Goal: Obtain resource: Download file/media

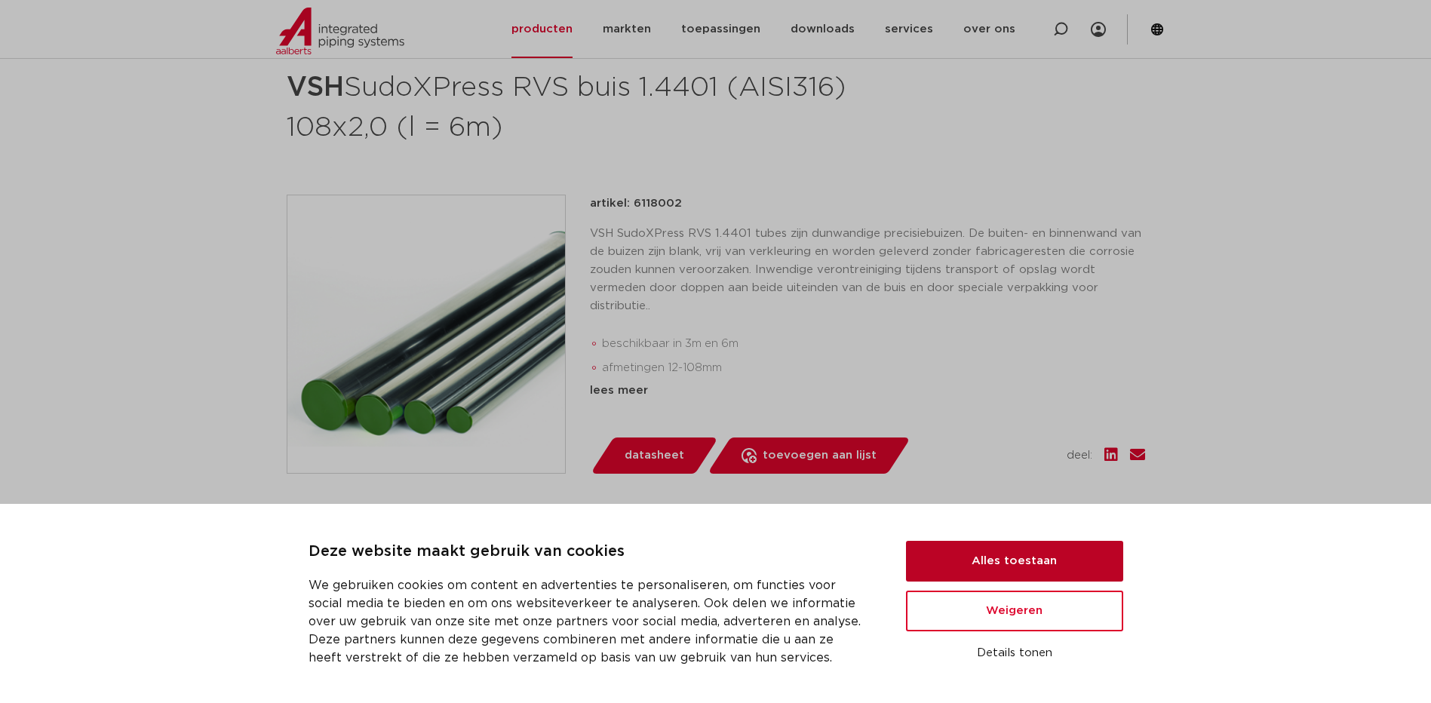
click at [1023, 572] on button "Alles toestaan" at bounding box center [1014, 561] width 217 height 41
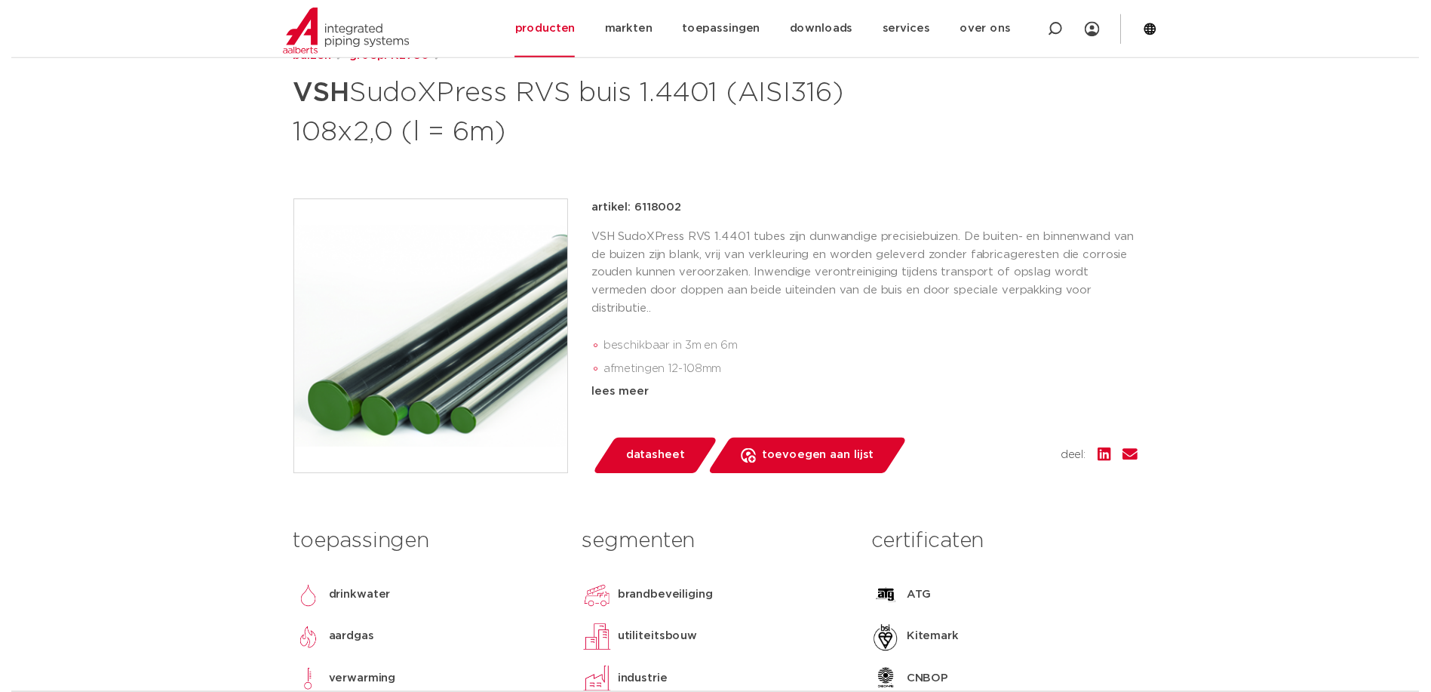
scroll to position [182, 0]
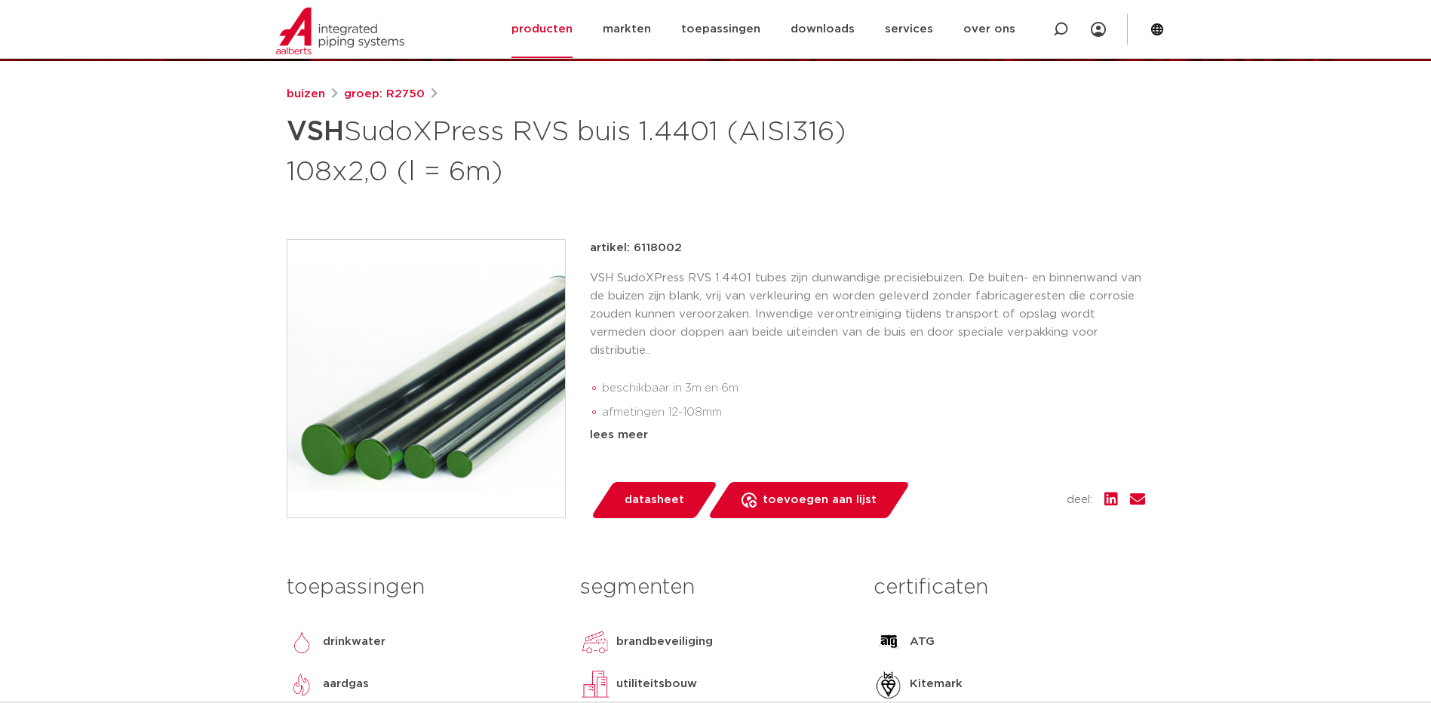
click at [661, 498] on span "datasheet" at bounding box center [654, 500] width 60 height 24
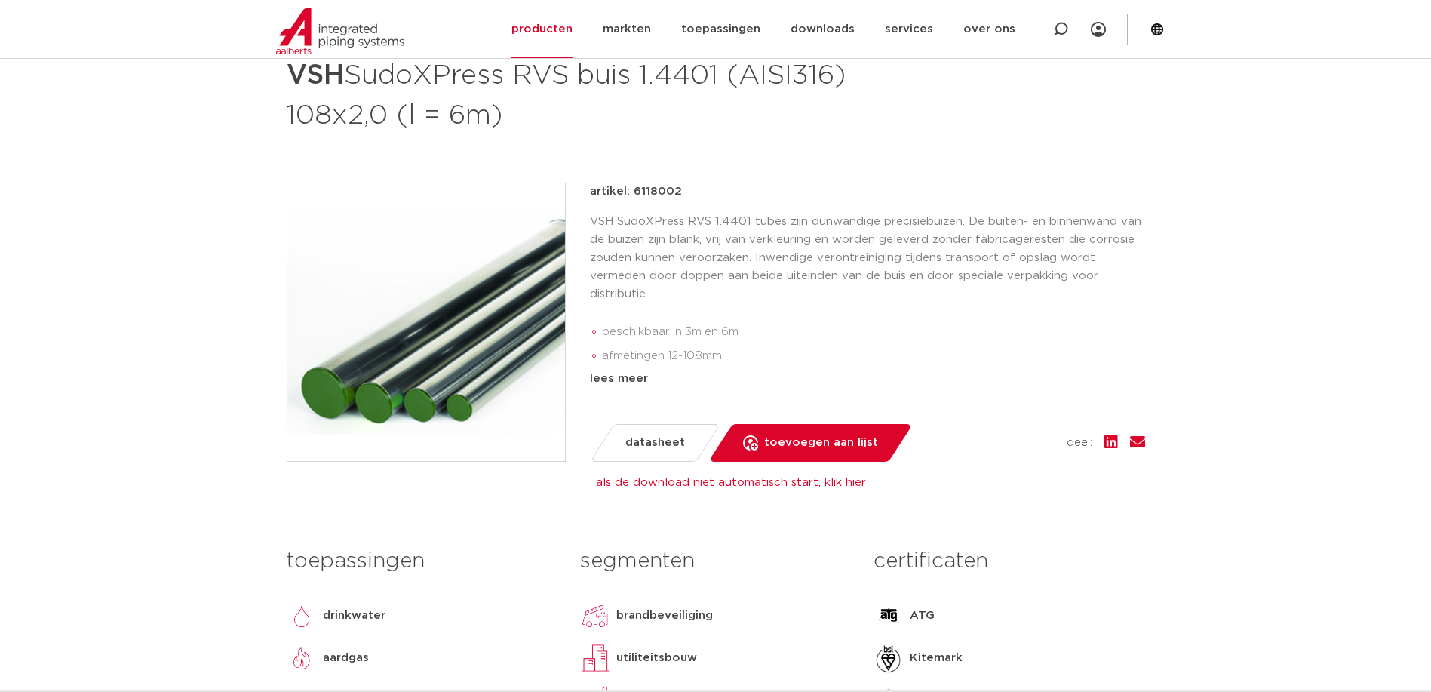
scroll to position [0, 0]
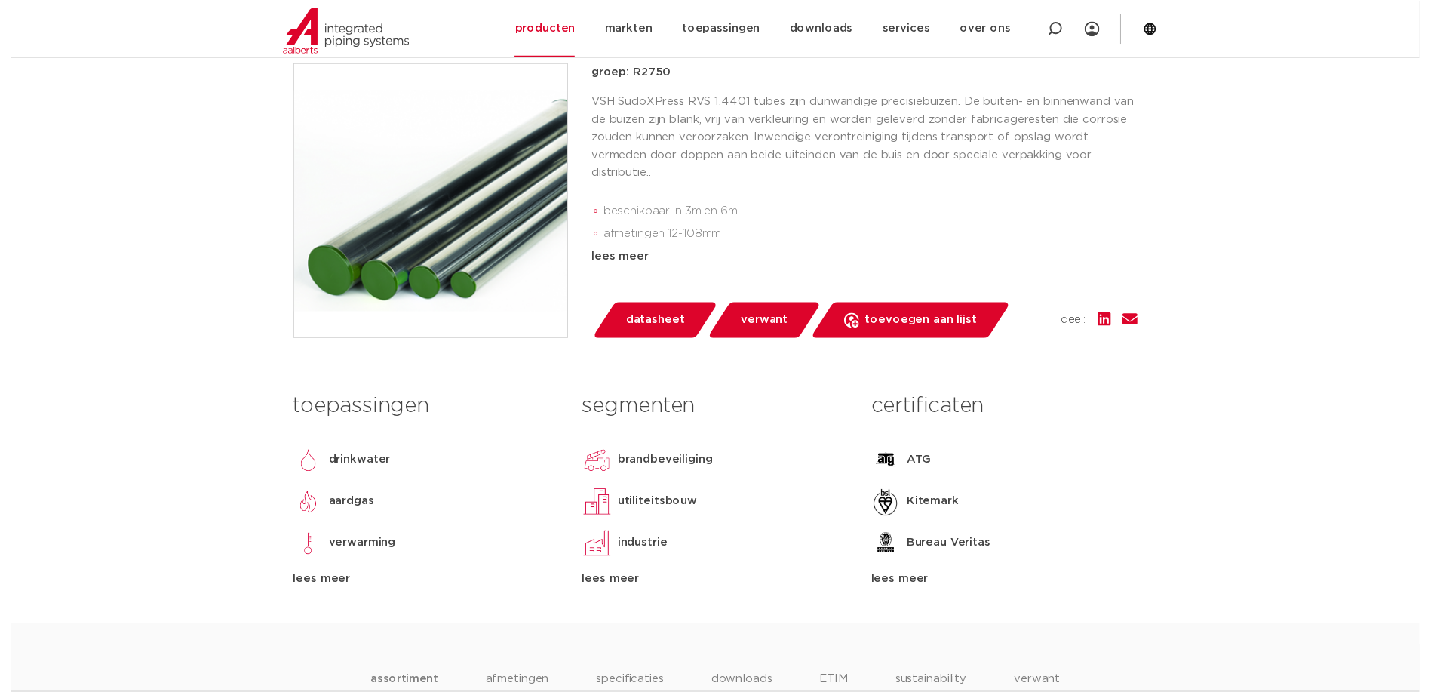
scroll to position [358, 0]
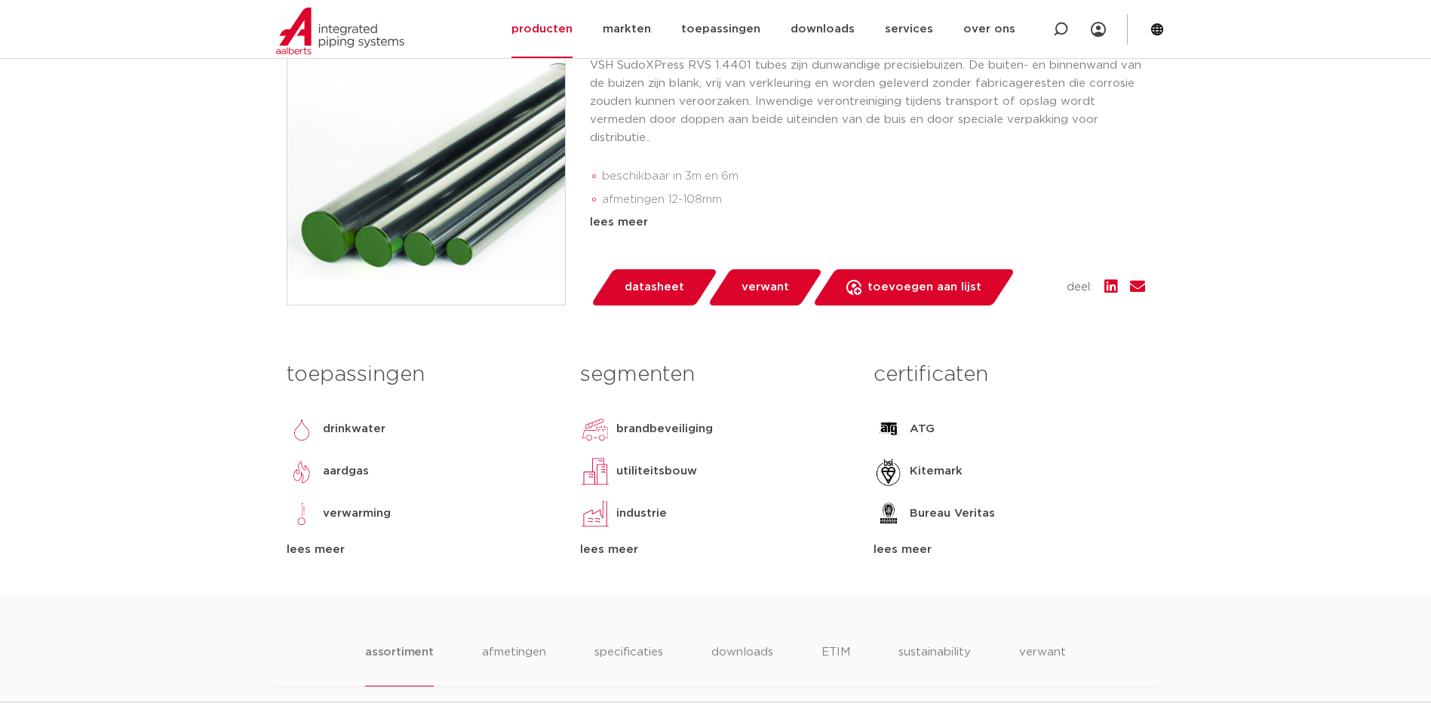
click at [652, 299] on span "datasheet" at bounding box center [654, 287] width 60 height 24
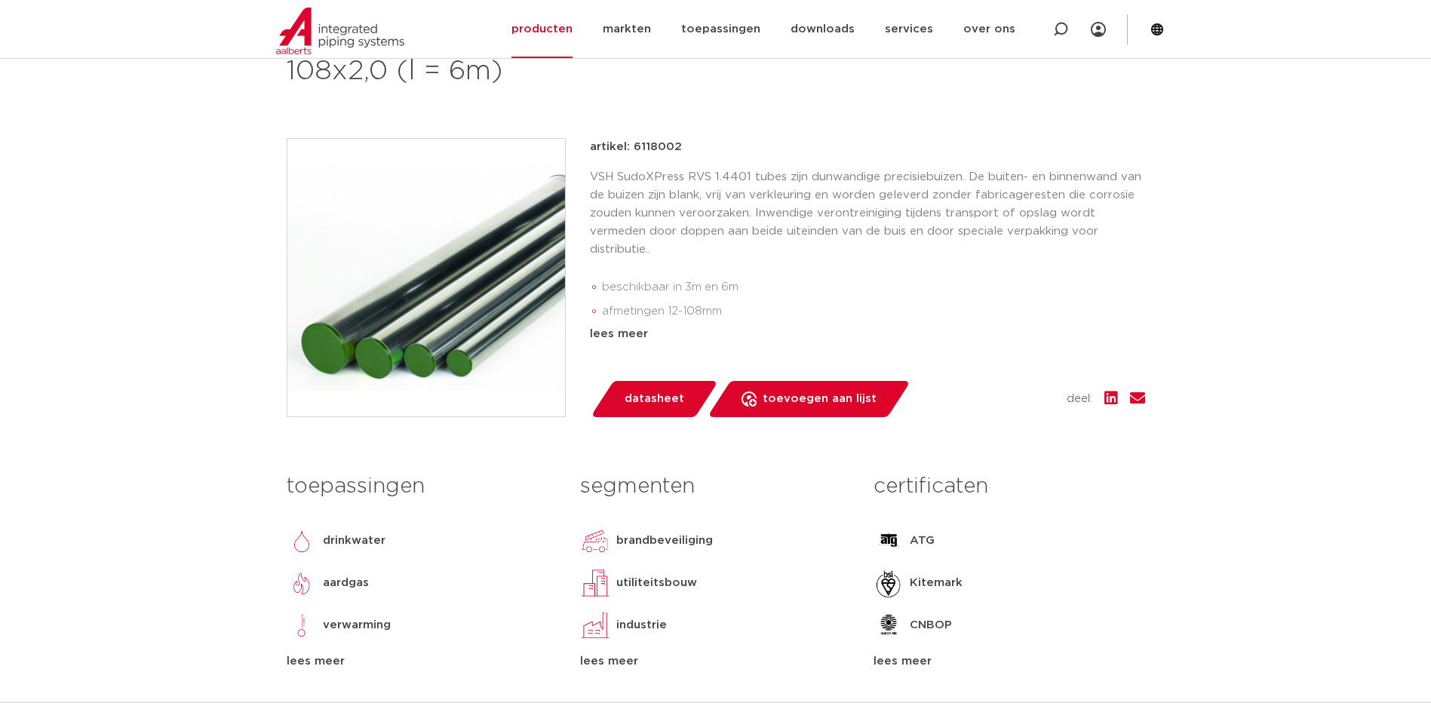
scroll to position [75, 0]
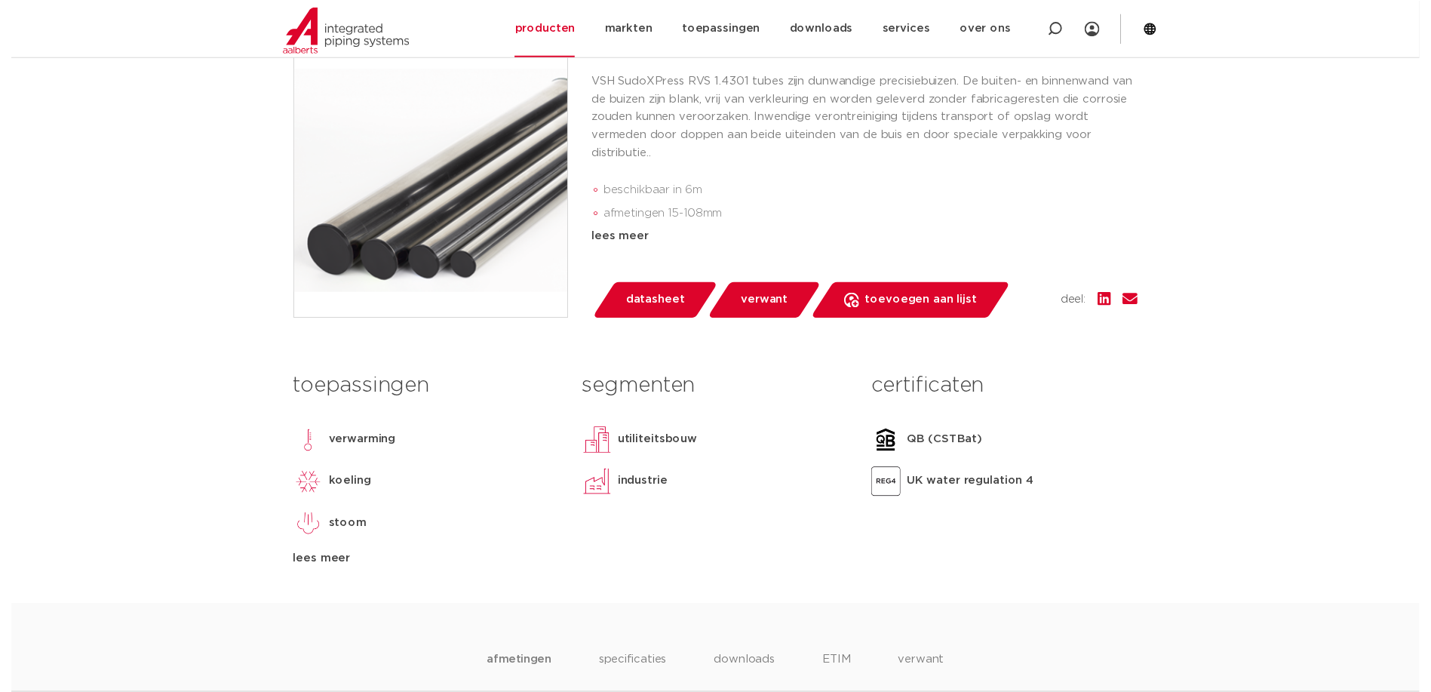
scroll to position [396, 0]
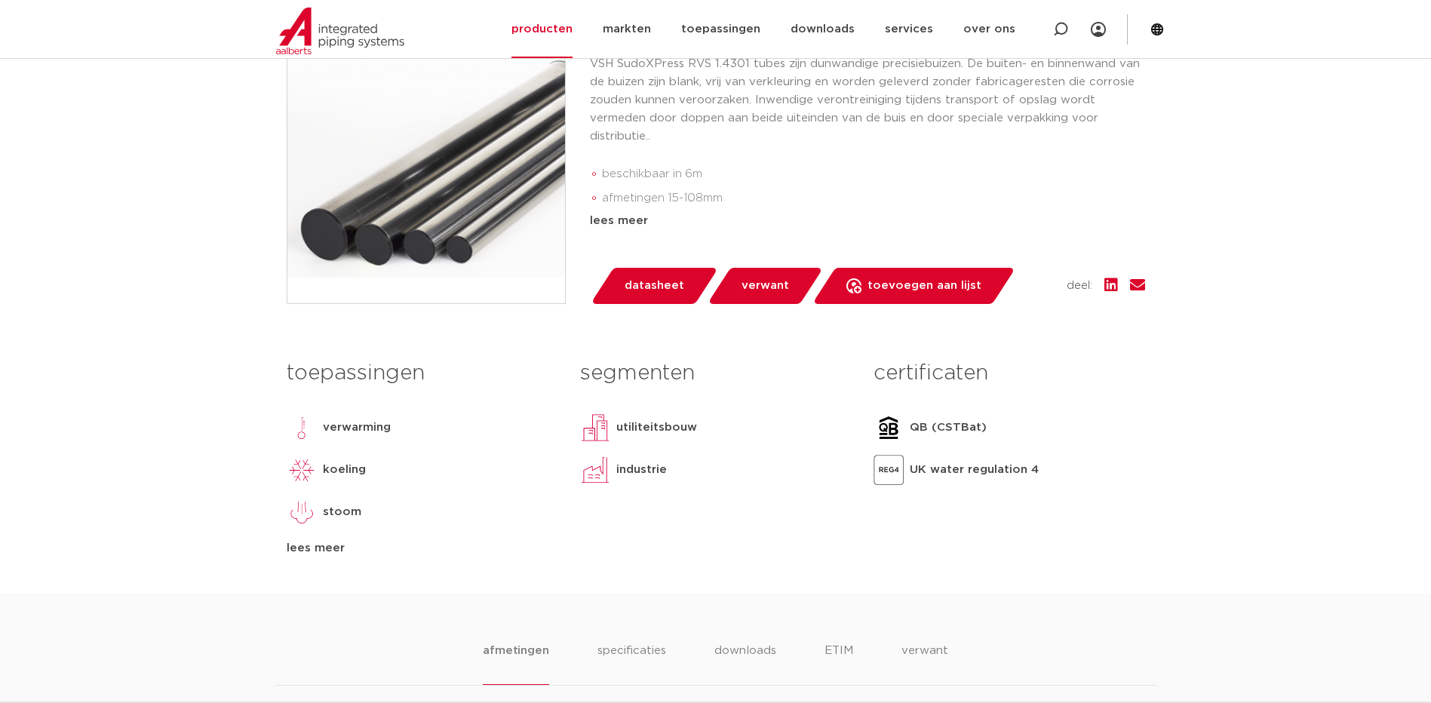
click at [661, 293] on span "datasheet" at bounding box center [654, 286] width 60 height 24
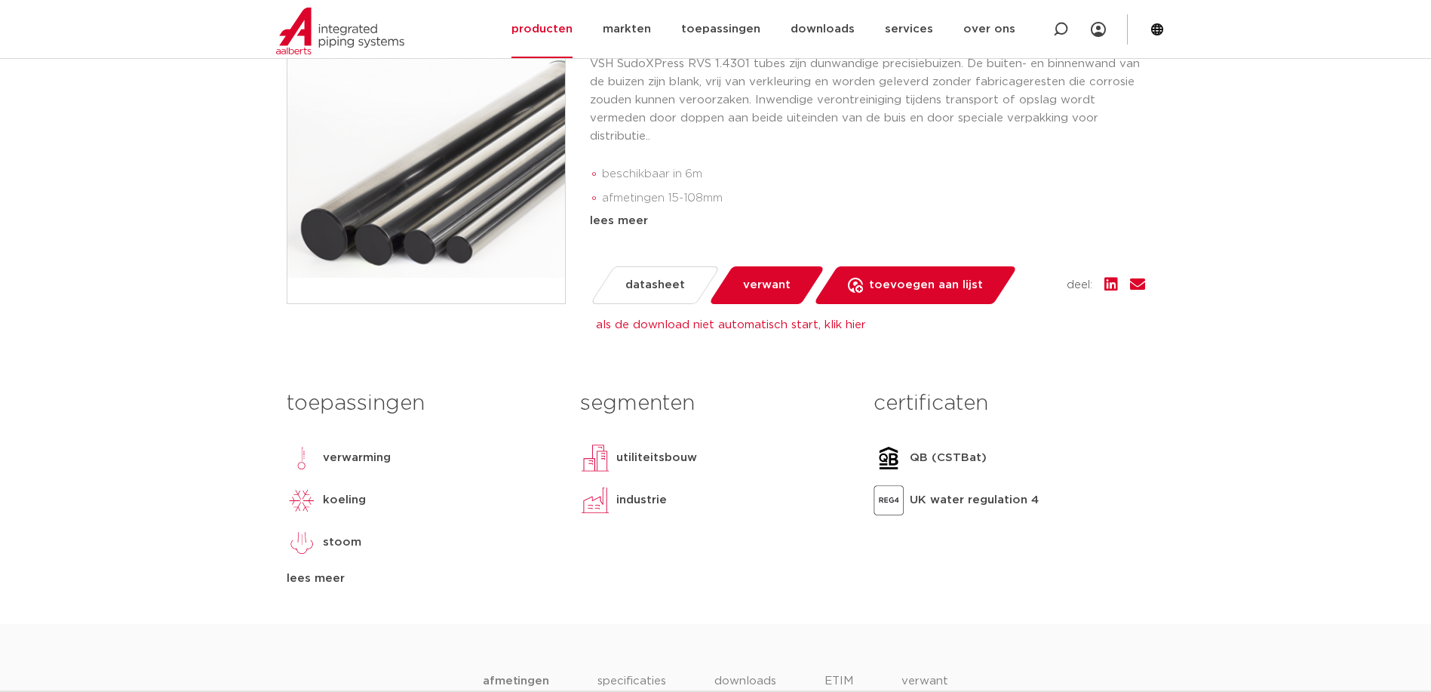
click at [775, 286] on span "verwant" at bounding box center [767, 285] width 48 height 24
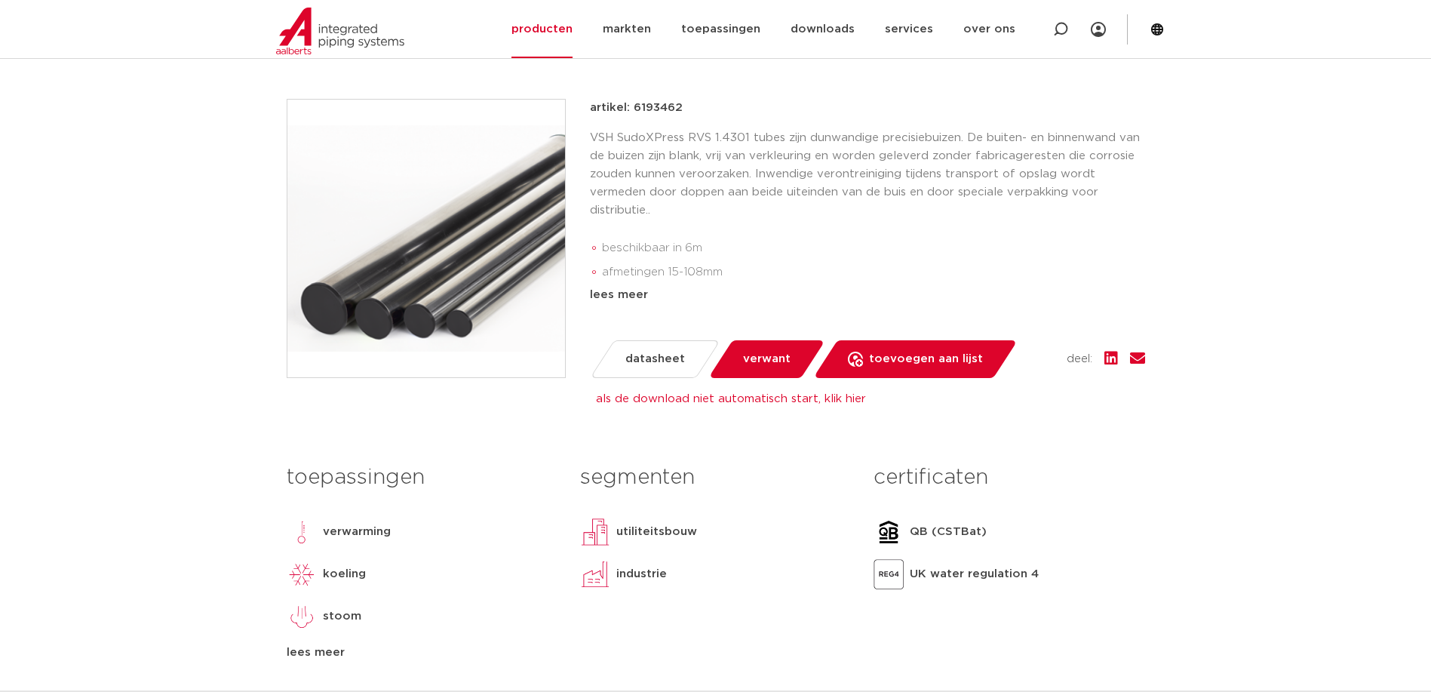
scroll to position [303, 0]
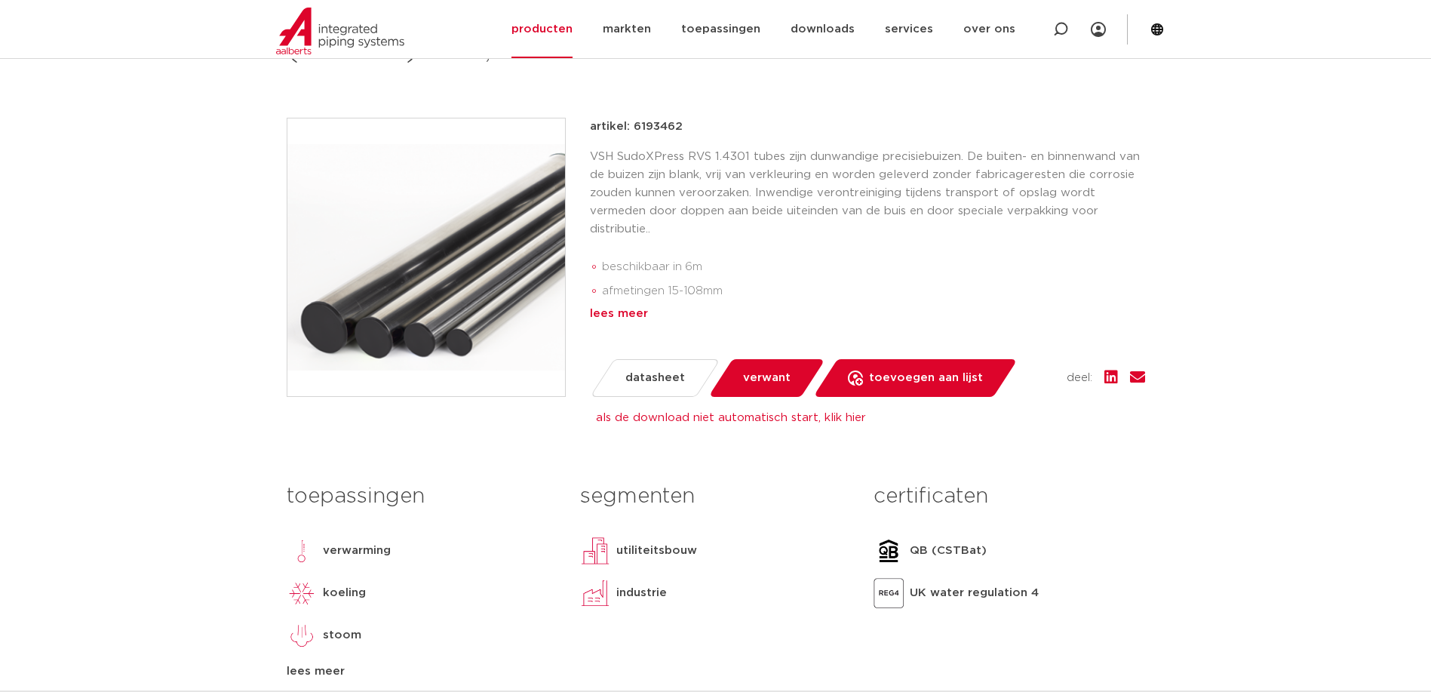
click at [628, 311] on div "lees meer" at bounding box center [867, 314] width 555 height 18
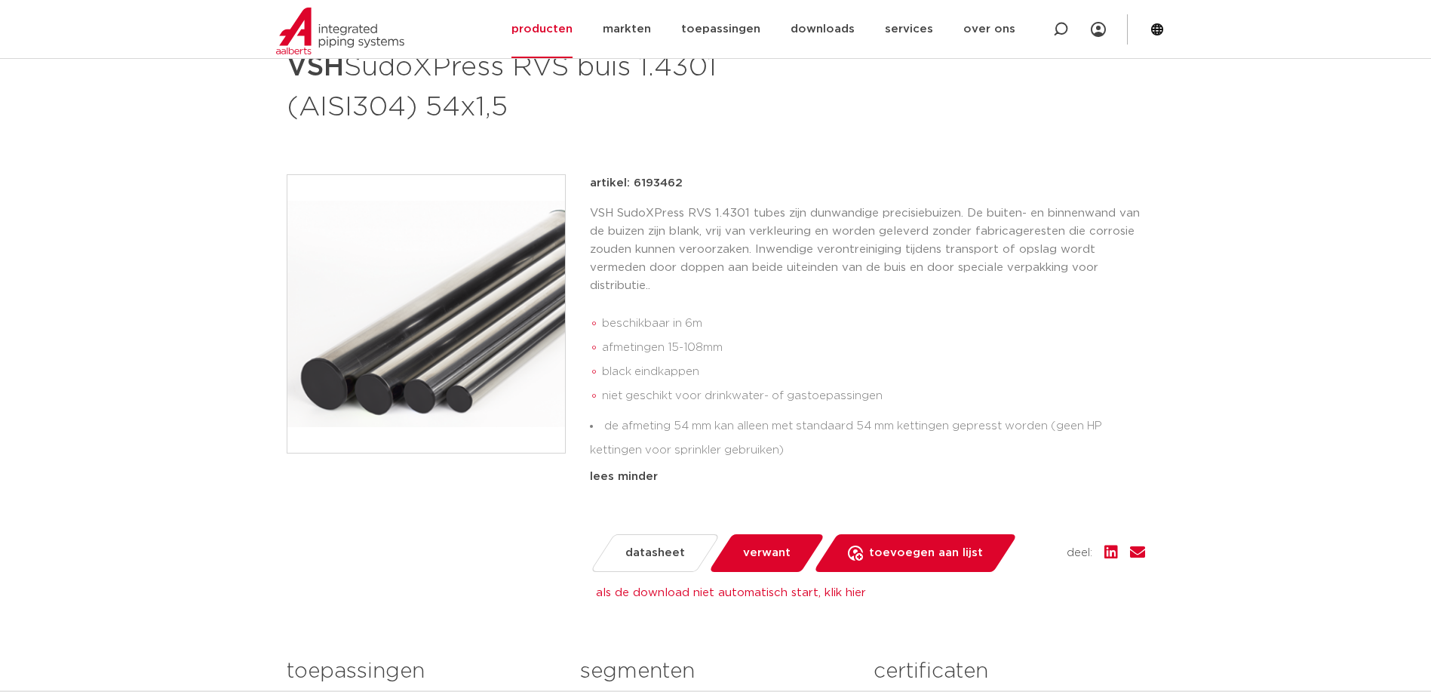
scroll to position [0, 0]
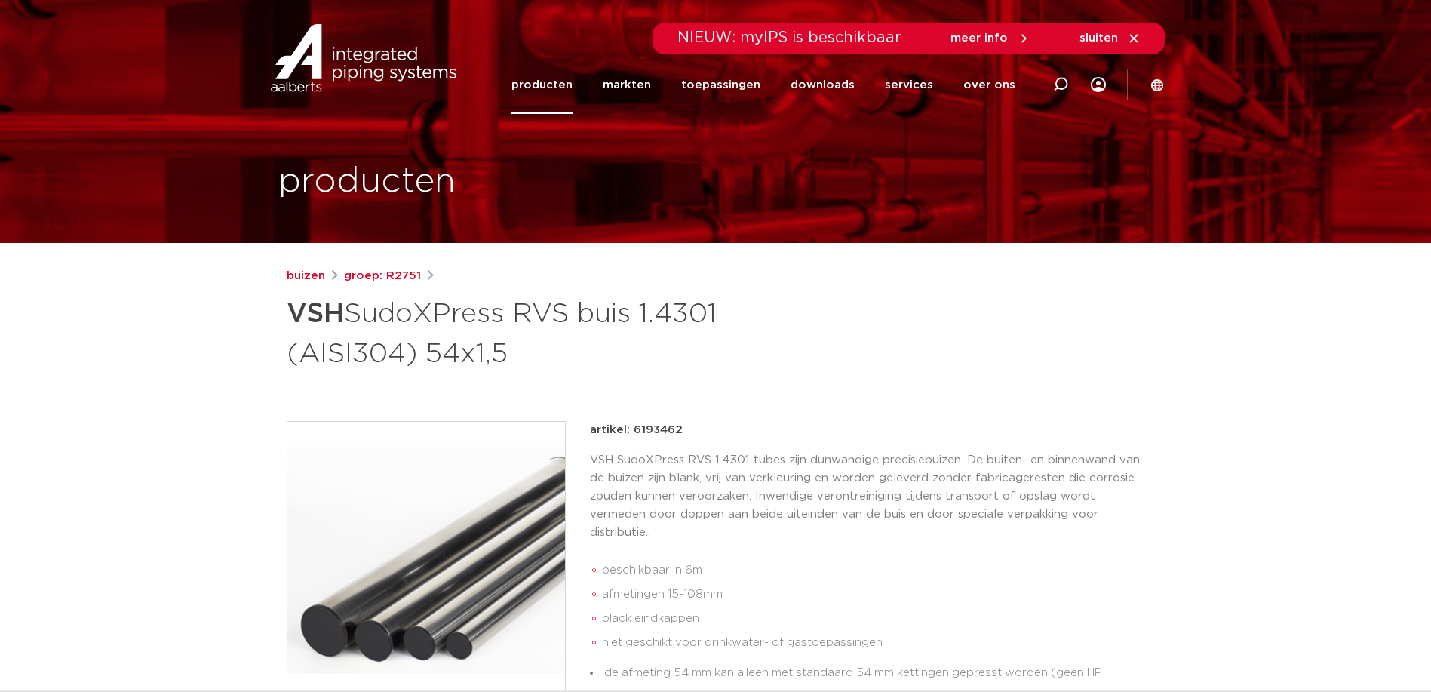
click at [559, 84] on link "producten" at bounding box center [541, 85] width 61 height 58
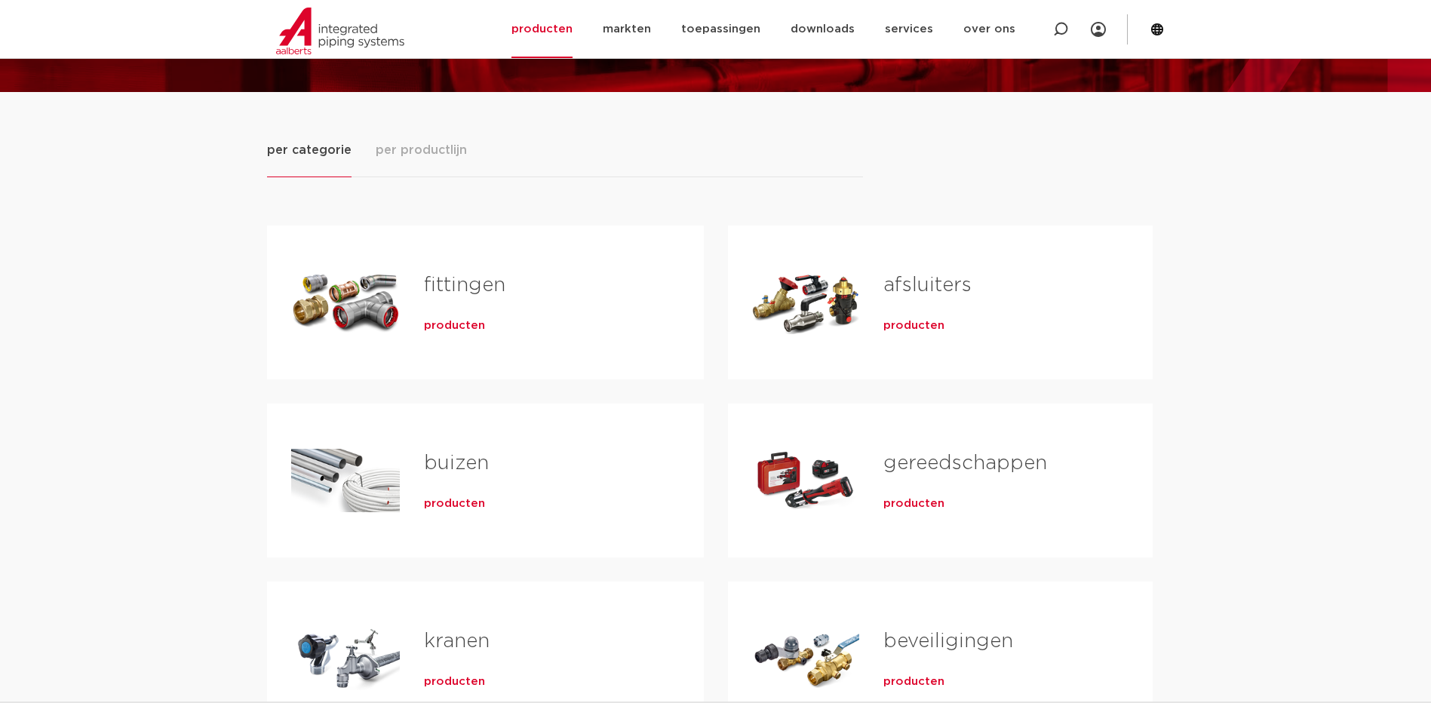
click at [455, 505] on span "producten" at bounding box center [454, 503] width 61 height 15
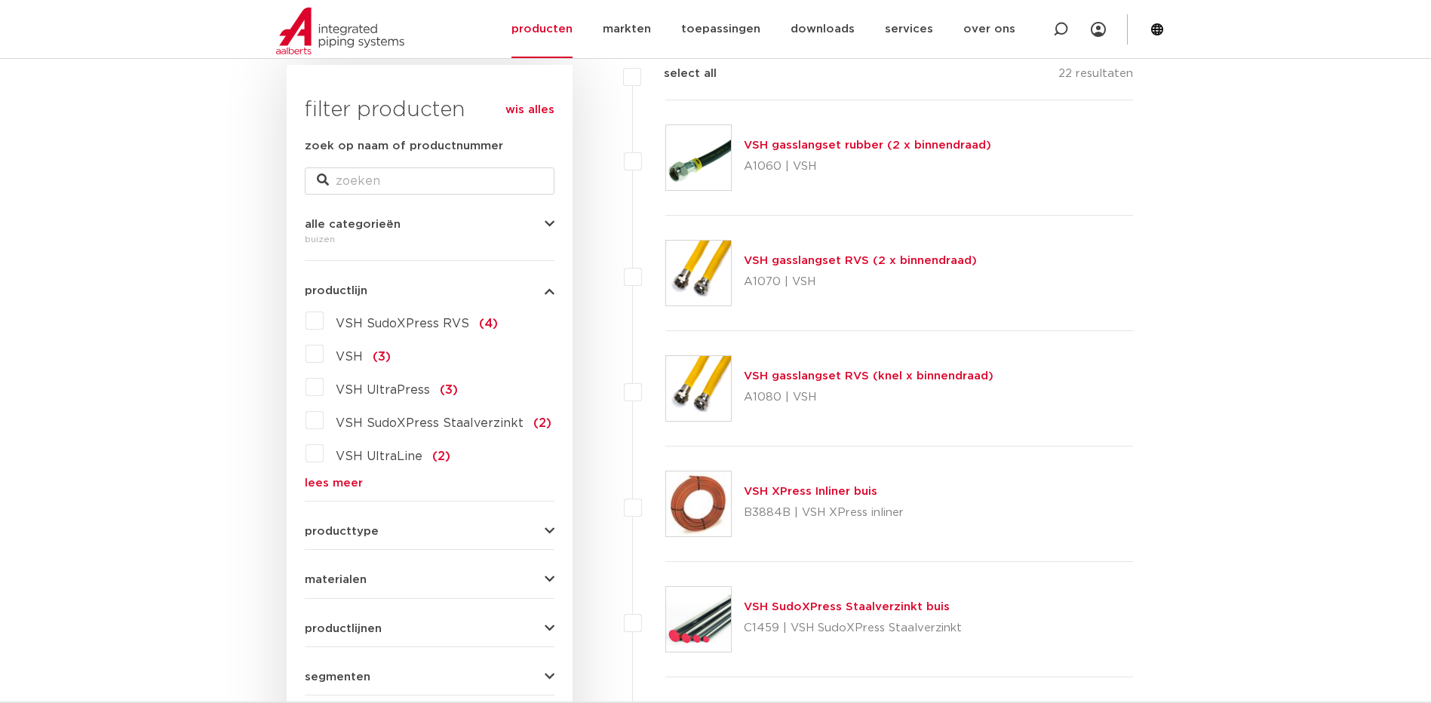
scroll to position [226, 0]
click at [419, 322] on span "VSH SudoXPress RVS" at bounding box center [402, 324] width 133 height 12
click at [0, 0] on input "VSH SudoXPress RVS (4)" at bounding box center [0, 0] width 0 height 0
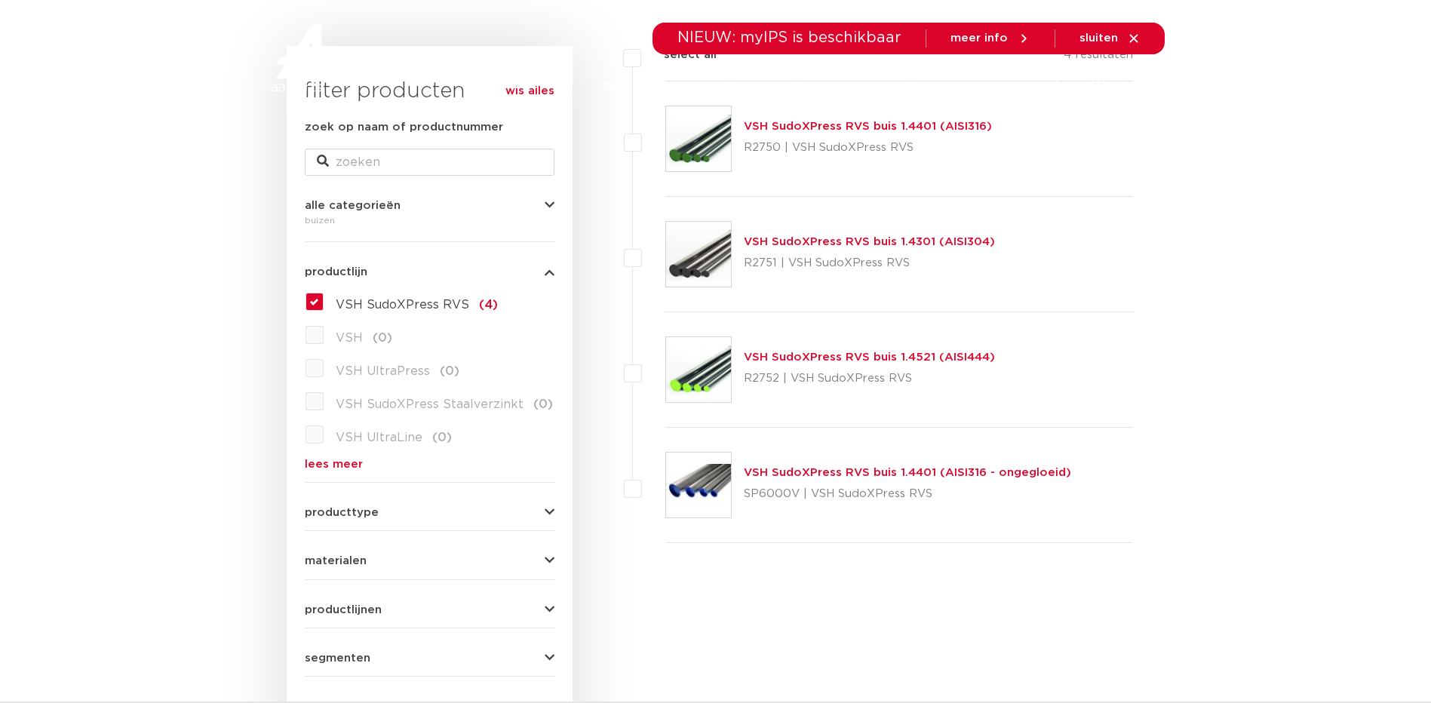
click at [857, 244] on link "VSH SudoXPress RVS buis 1.4301 (AISI304)" at bounding box center [869, 241] width 251 height 11
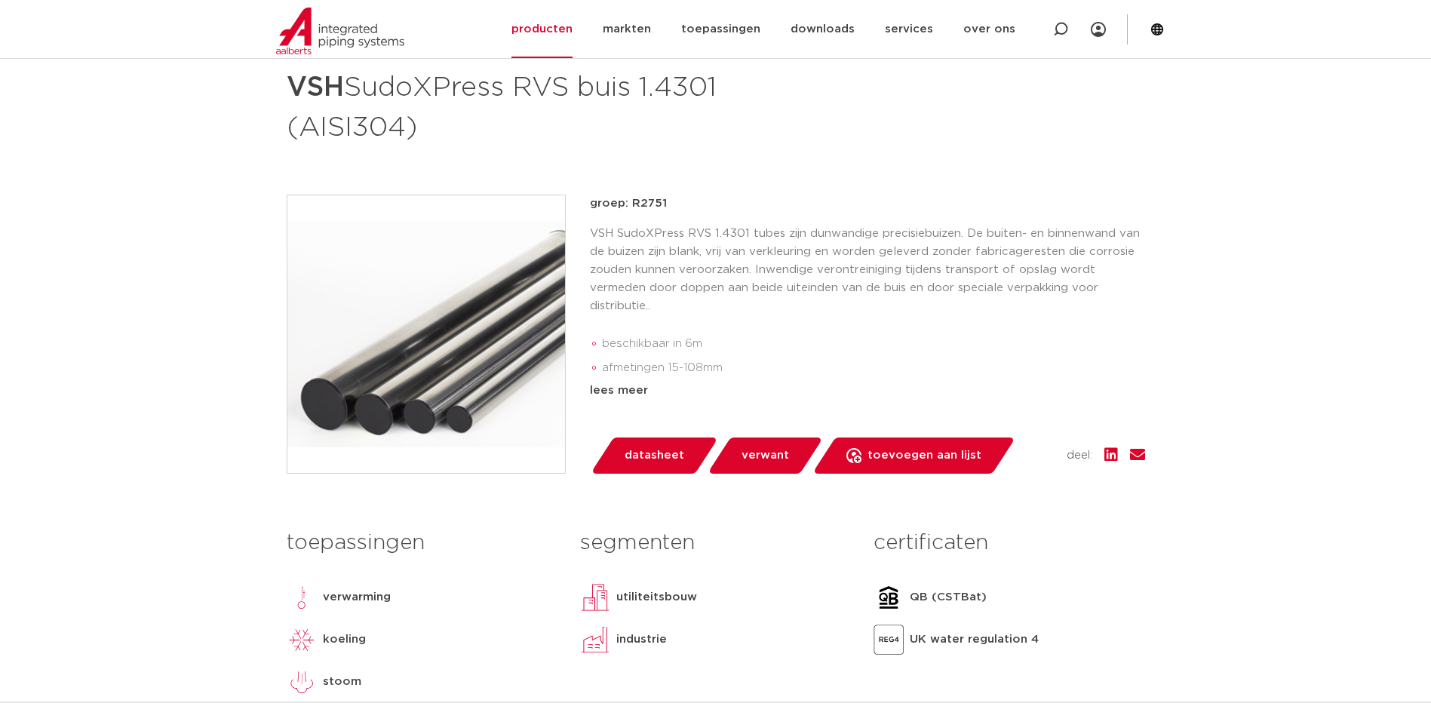
scroll to position [245, 0]
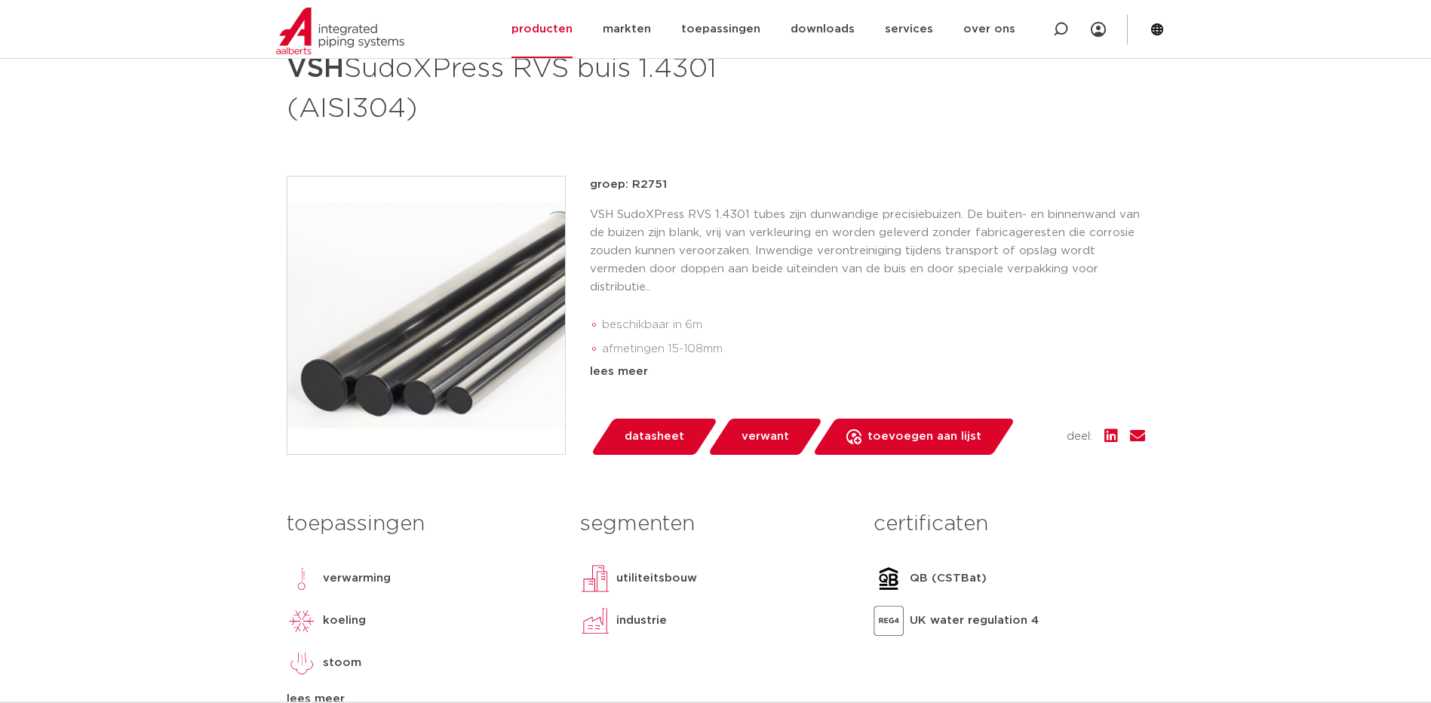
drag, startPoint x: 342, startPoint y: 185, endPoint x: 330, endPoint y: 202, distance: 21.6
click at [330, 202] on img at bounding box center [426, 315] width 278 height 278
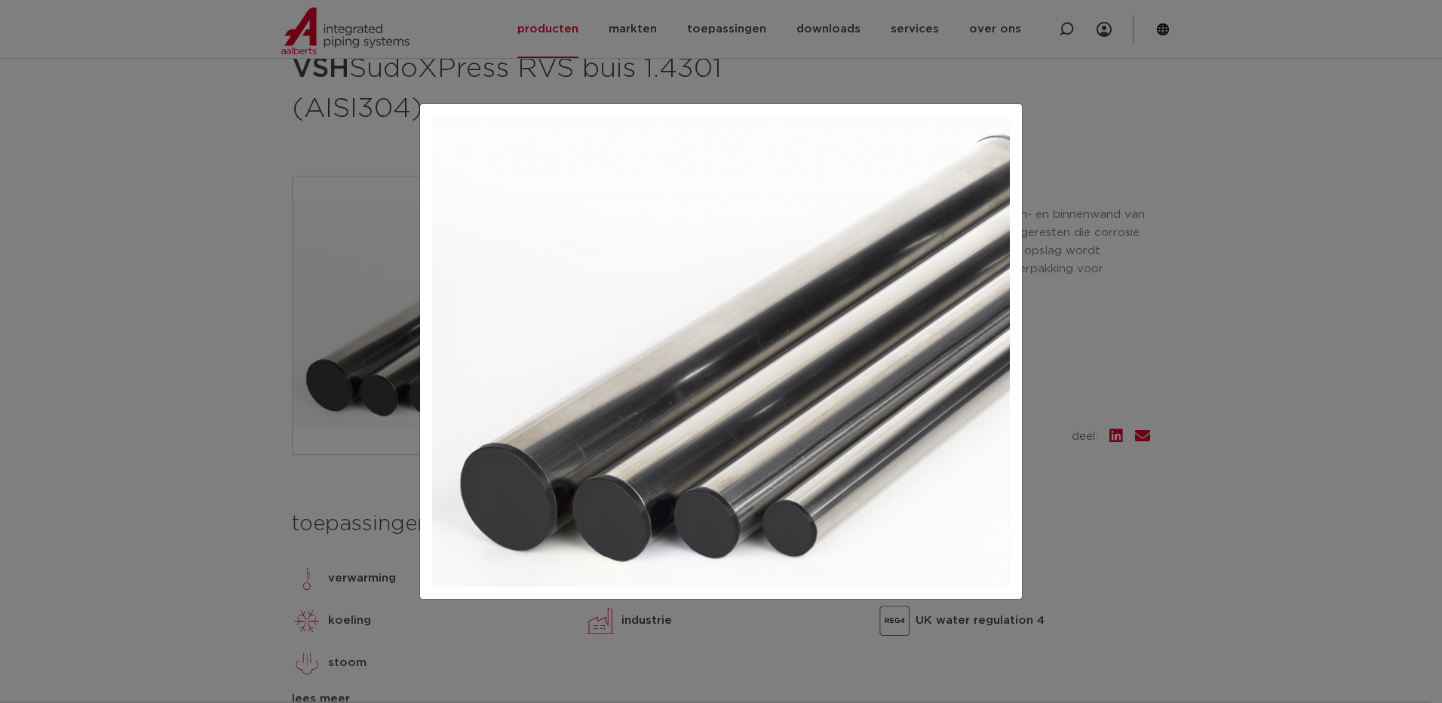
click at [1177, 327] on div at bounding box center [721, 351] width 1442 height 703
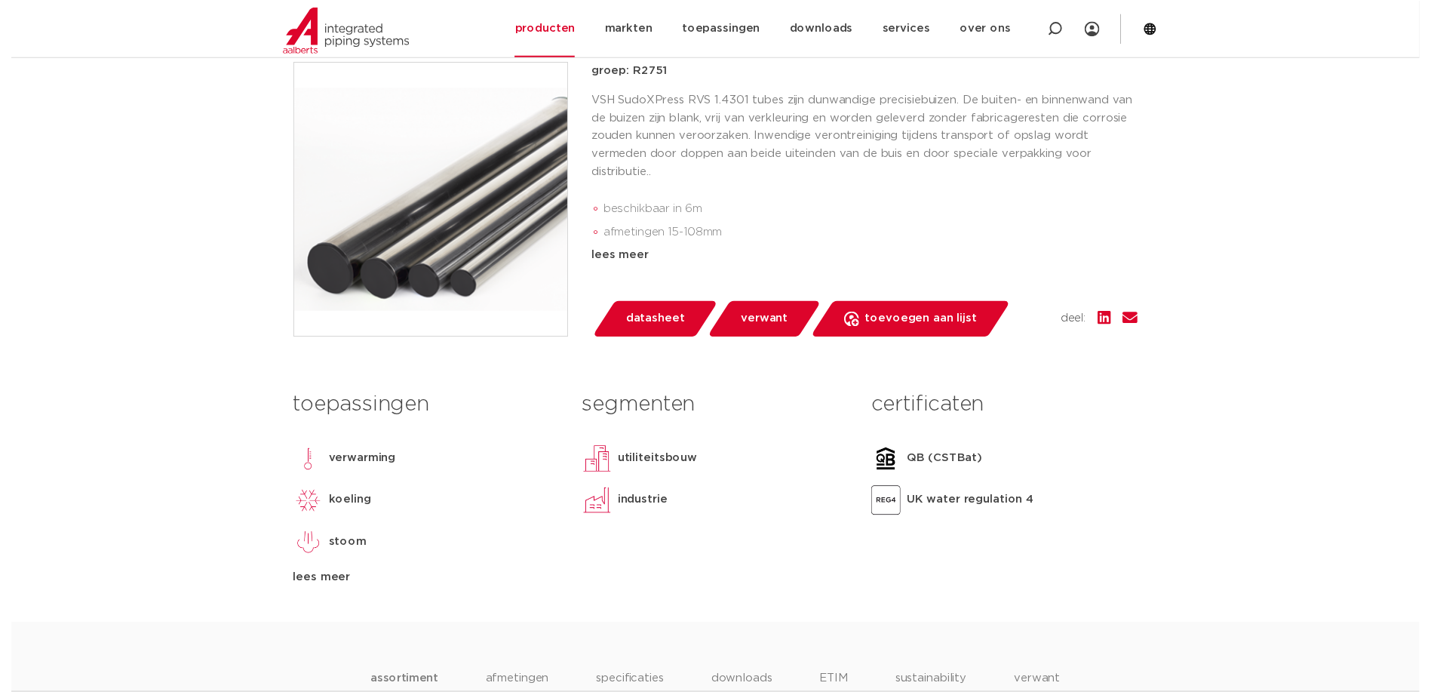
scroll to position [75, 0]
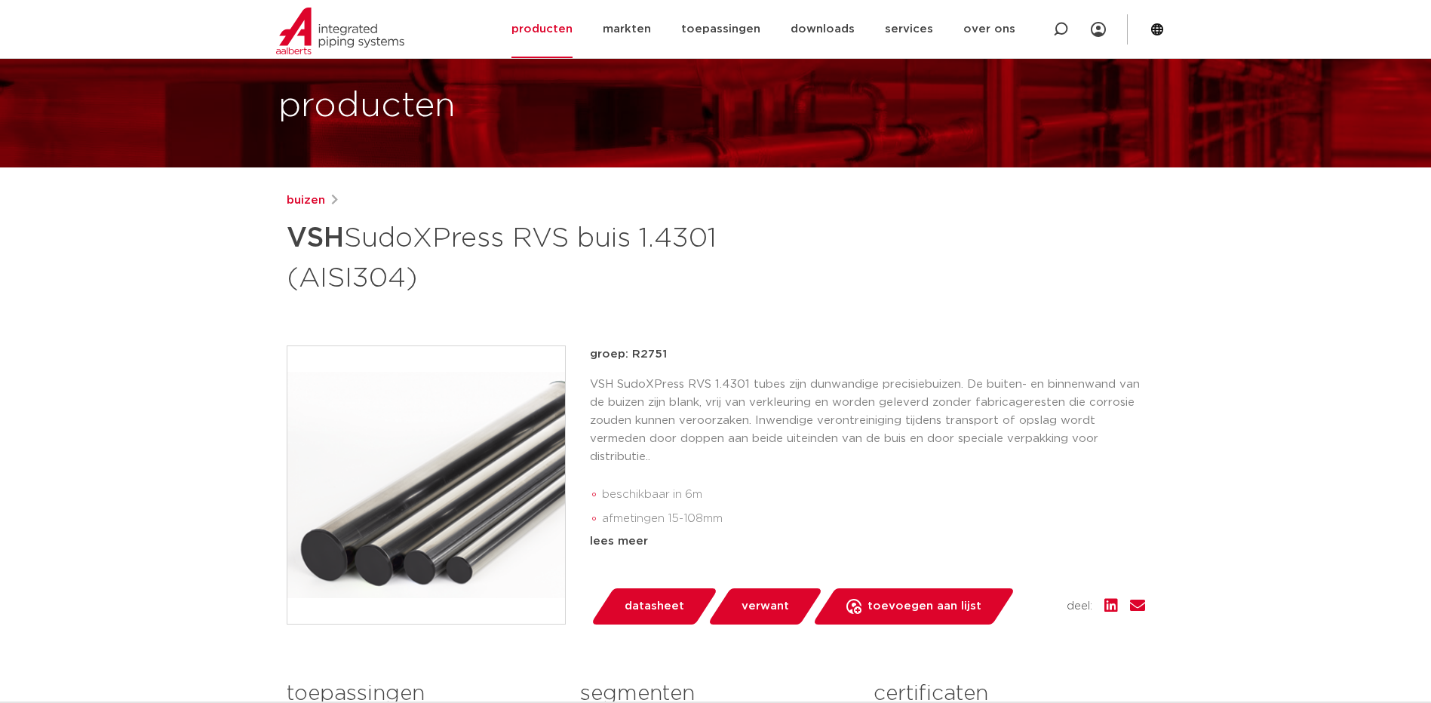
click at [668, 606] on span "datasheet" at bounding box center [654, 606] width 60 height 24
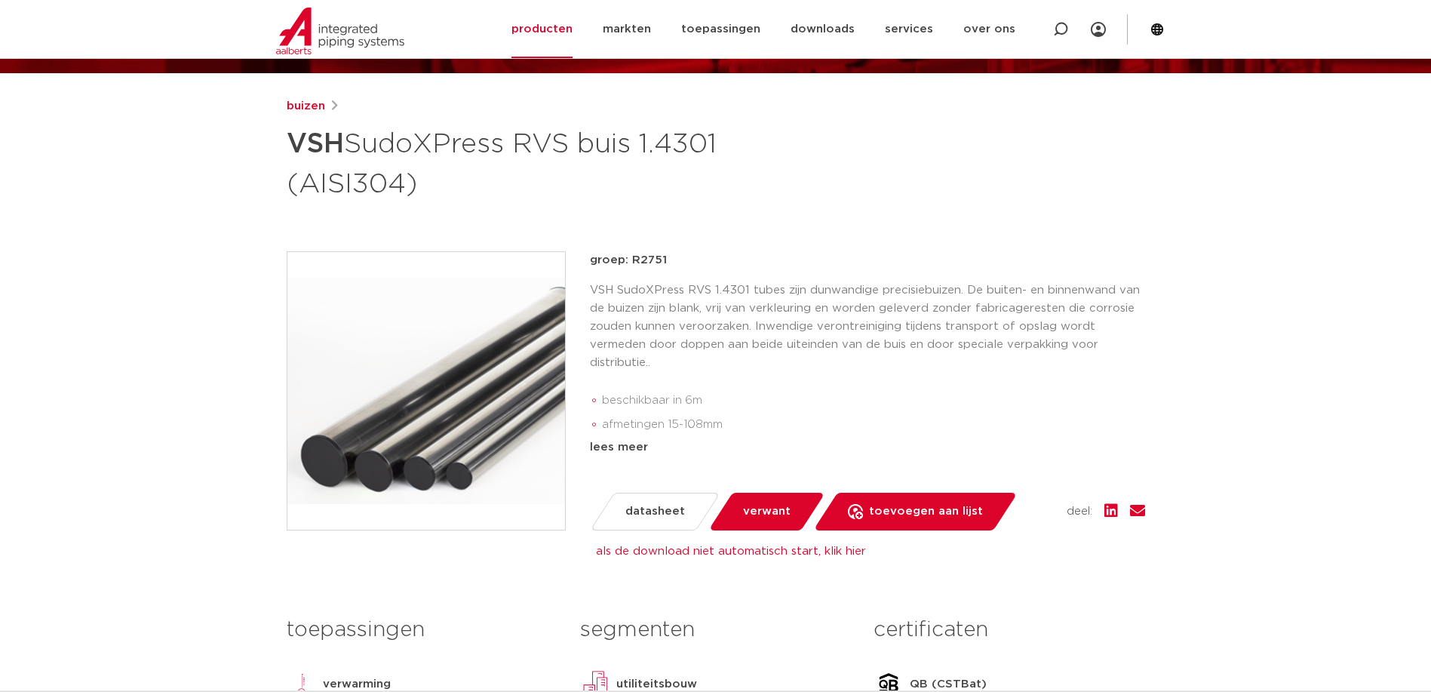
scroll to position [189, 0]
